Goal: Task Accomplishment & Management: Manage account settings

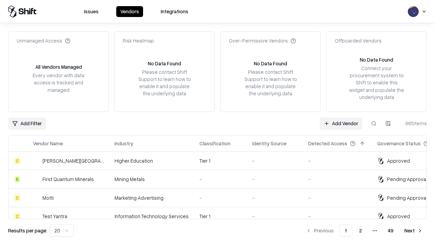
click at [341, 123] on link "Add Vendor" at bounding box center [341, 123] width 43 height 12
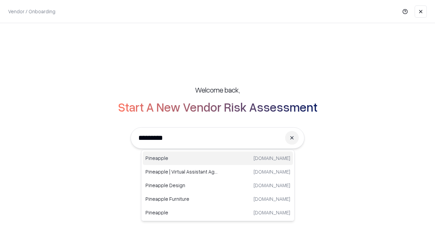
click at [218, 158] on div "Pineapple [DOMAIN_NAME]" at bounding box center [218, 158] width 150 height 14
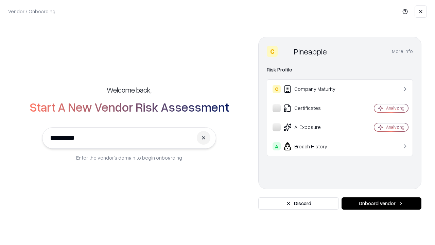
type input "*********"
click at [382, 203] on button "Onboard Vendor" at bounding box center [382, 203] width 80 height 12
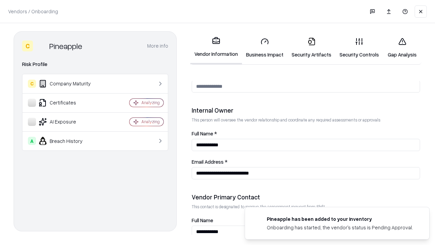
scroll to position [352, 0]
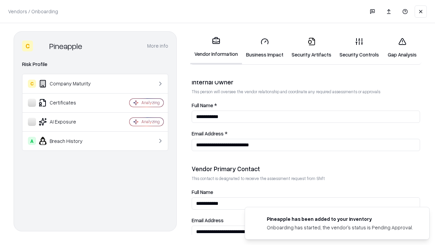
click at [312, 48] on link "Security Artifacts" at bounding box center [312, 48] width 48 height 32
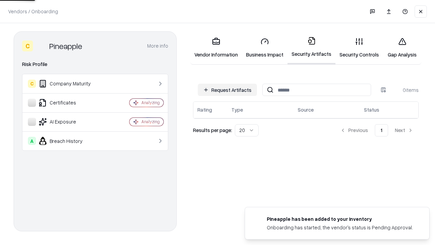
click at [228, 90] on button "Request Artifacts" at bounding box center [227, 90] width 59 height 12
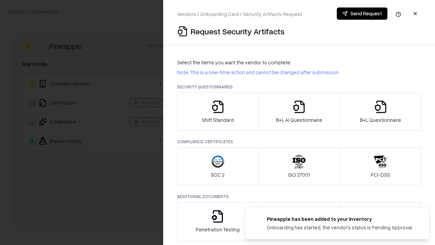
click at [381, 112] on icon "button" at bounding box center [381, 107] width 14 height 14
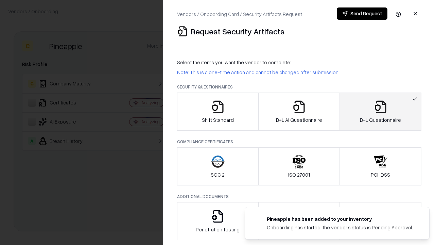
click at [299, 112] on icon "button" at bounding box center [300, 107] width 14 height 14
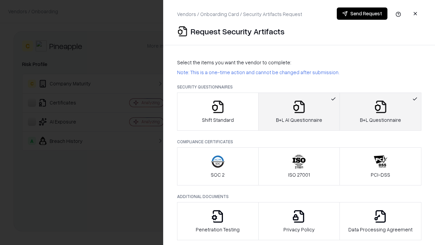
click at [362, 14] on button "Send Request" at bounding box center [362, 13] width 51 height 12
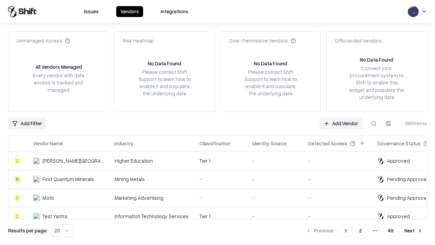
click at [341, 123] on link "Add Vendor" at bounding box center [341, 123] width 43 height 12
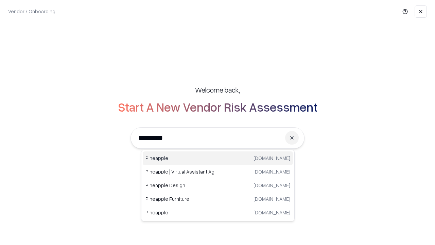
click at [218, 158] on div "Pineapple [DOMAIN_NAME]" at bounding box center [218, 158] width 150 height 14
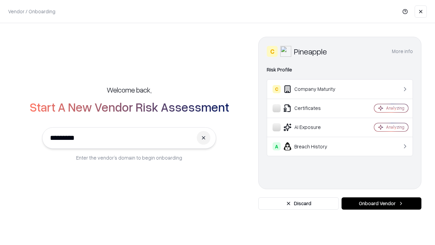
type input "*********"
click at [382, 203] on button "Onboard Vendor" at bounding box center [382, 203] width 80 height 12
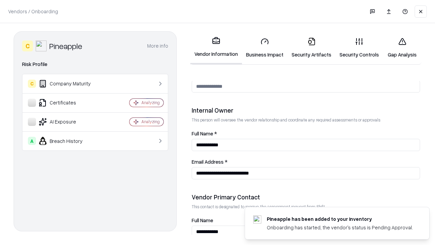
scroll to position [352, 0]
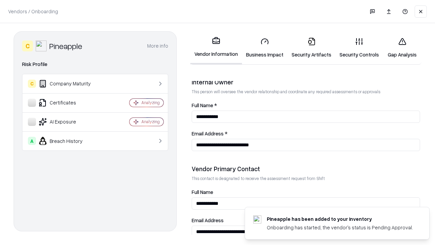
click at [402, 48] on link "Gap Analysis" at bounding box center [402, 48] width 38 height 32
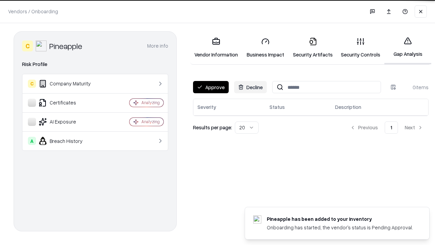
click at [211, 87] on button "Approve" at bounding box center [211, 87] width 36 height 12
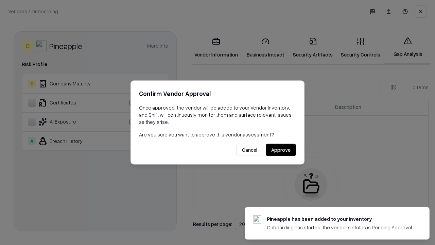
click at [281, 150] on button "Approve" at bounding box center [281, 150] width 30 height 12
